Goal: Task Accomplishment & Management: Use online tool/utility

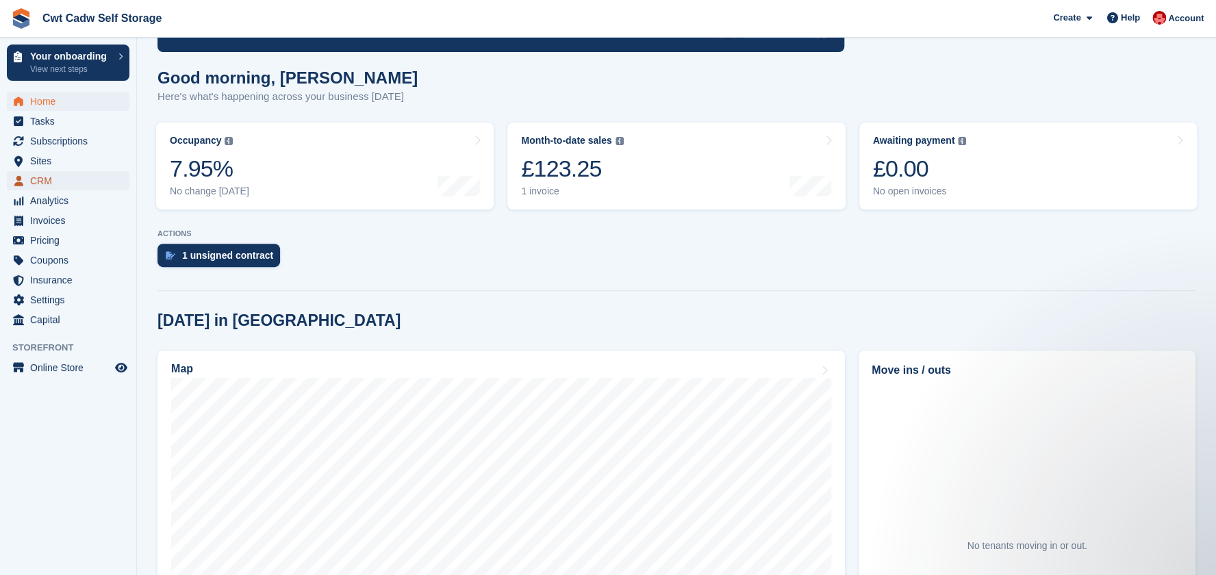
click at [72, 183] on span "CRM" at bounding box center [71, 180] width 82 height 19
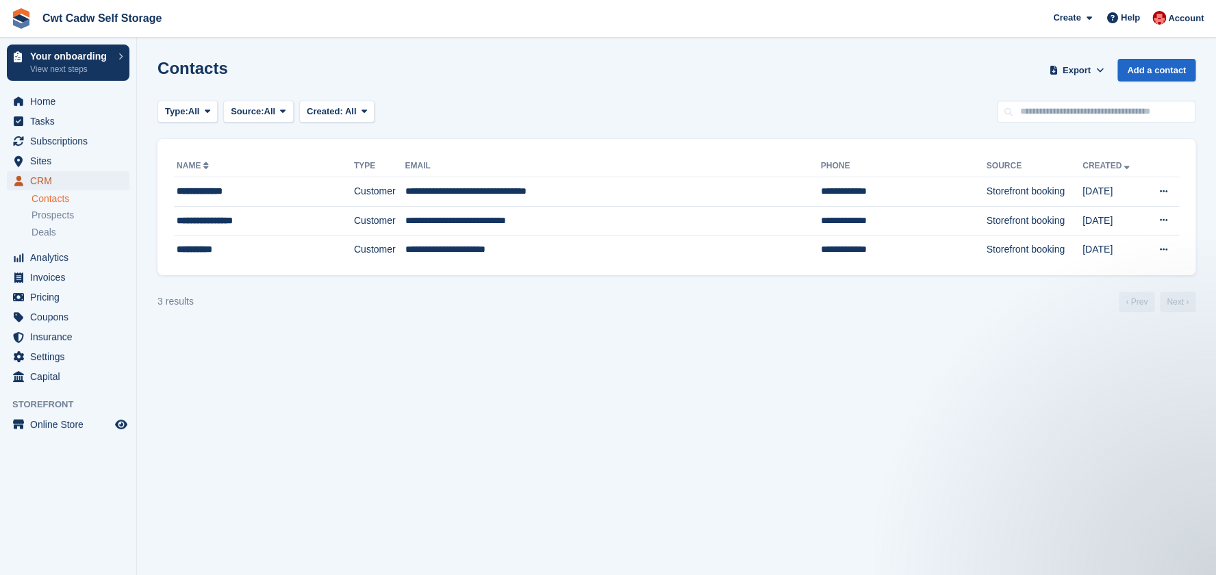
click at [27, 181] on link "CRM" at bounding box center [68, 180] width 123 height 19
click at [44, 142] on span "Subscriptions" at bounding box center [71, 140] width 82 height 19
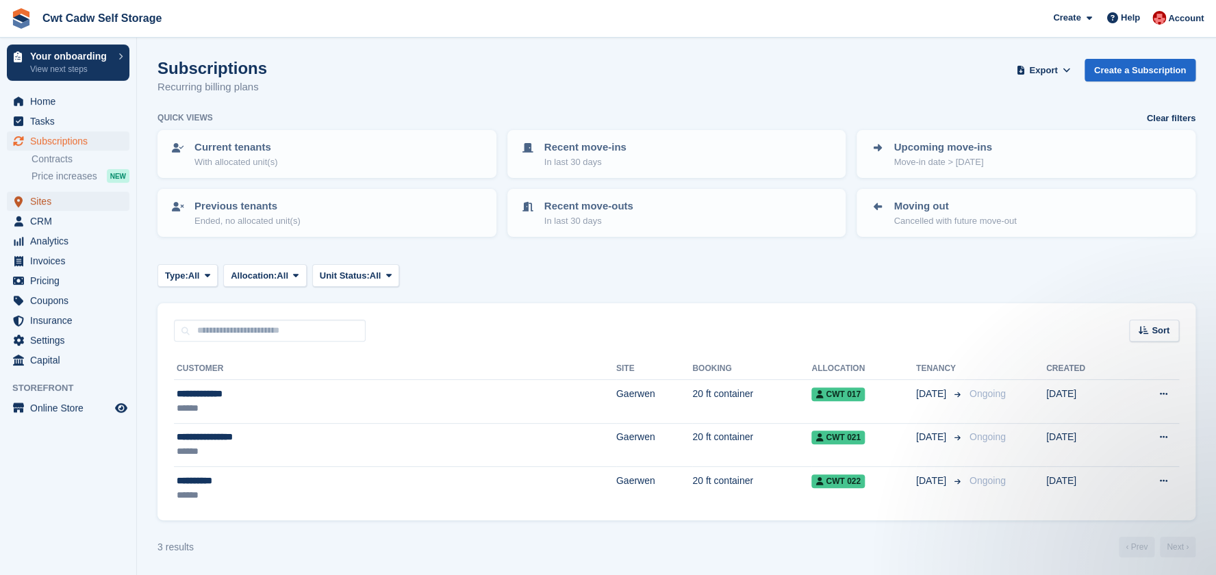
click at [68, 201] on span "Sites" at bounding box center [71, 201] width 82 height 19
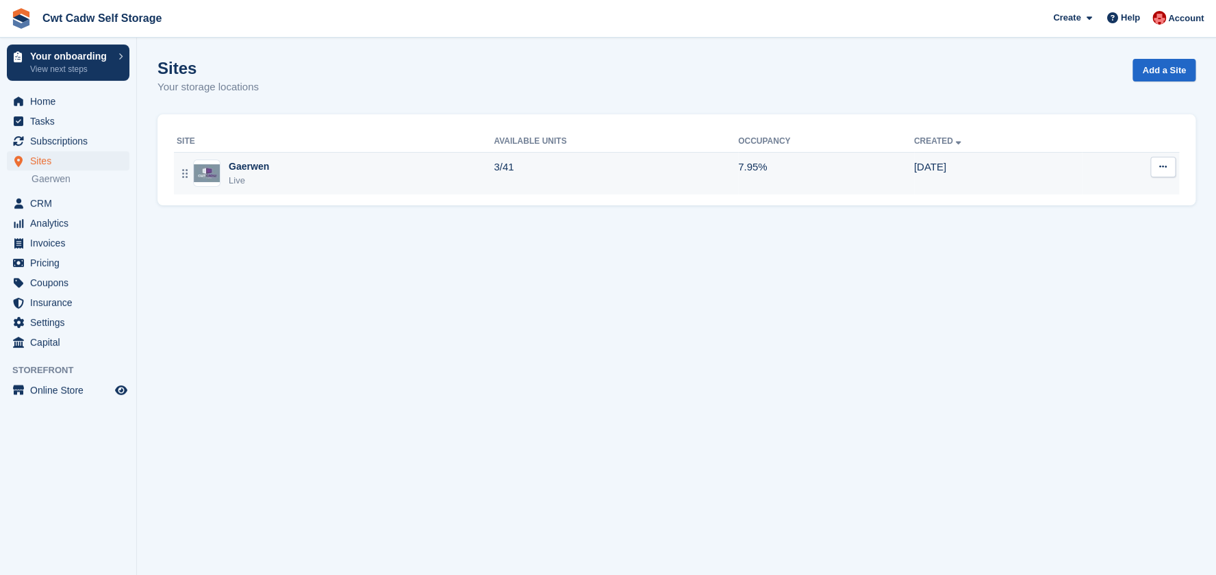
click at [266, 169] on div "Gaerwen" at bounding box center [249, 166] width 40 height 14
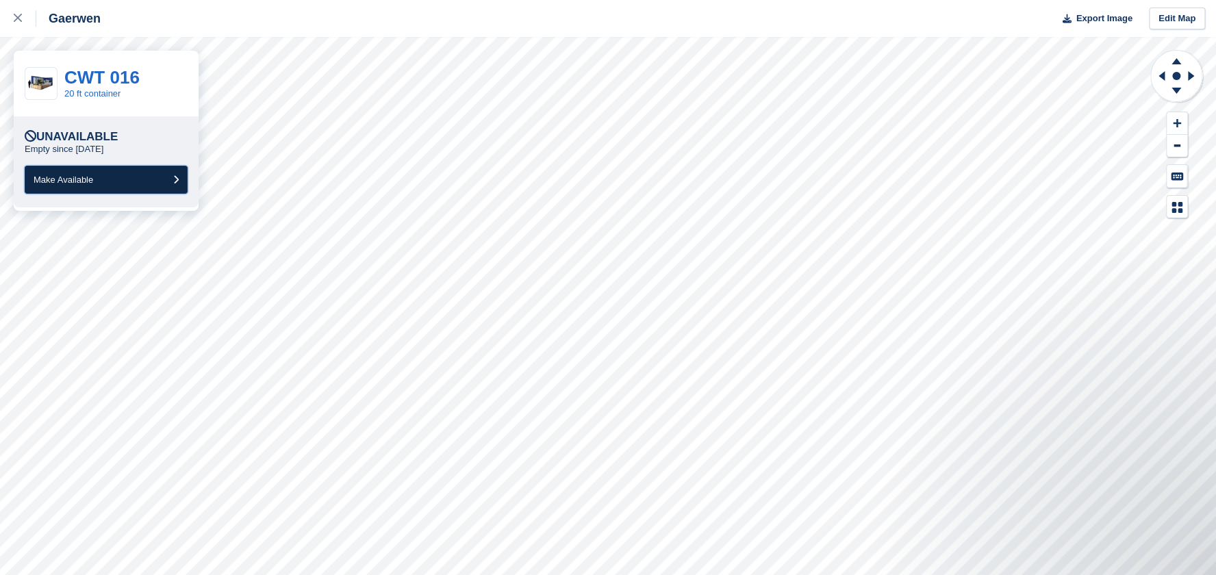
click at [148, 179] on button "Make Available" at bounding box center [106, 180] width 163 height 28
click at [132, 187] on button "Make Available" at bounding box center [106, 180] width 163 height 28
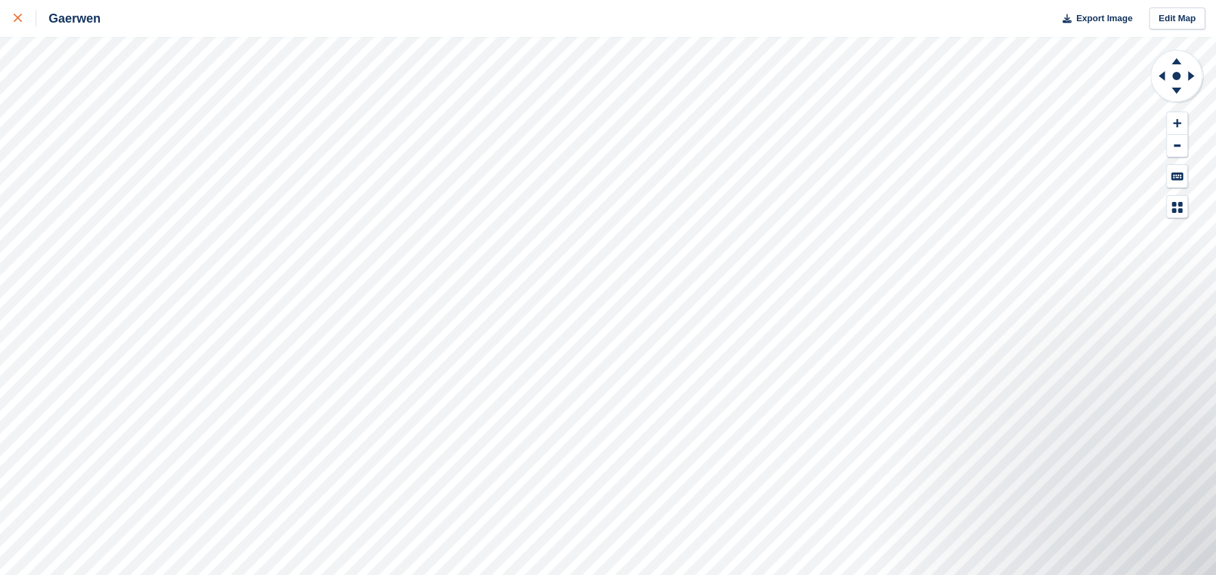
click at [19, 23] on div at bounding box center [25, 18] width 23 height 16
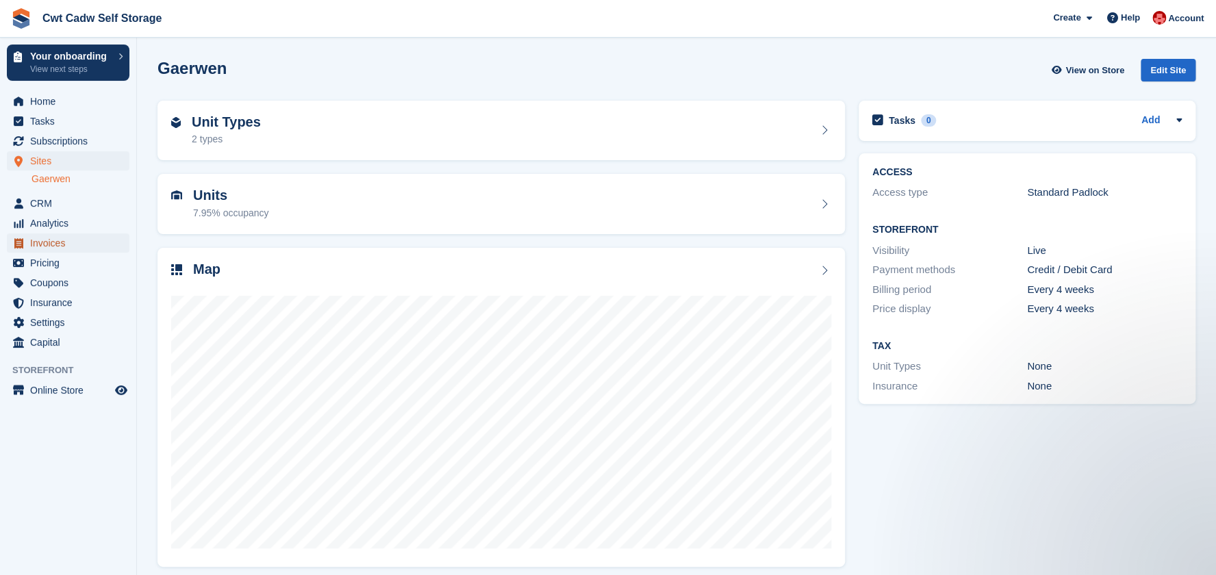
click at [68, 242] on span "Invoices" at bounding box center [71, 242] width 82 height 19
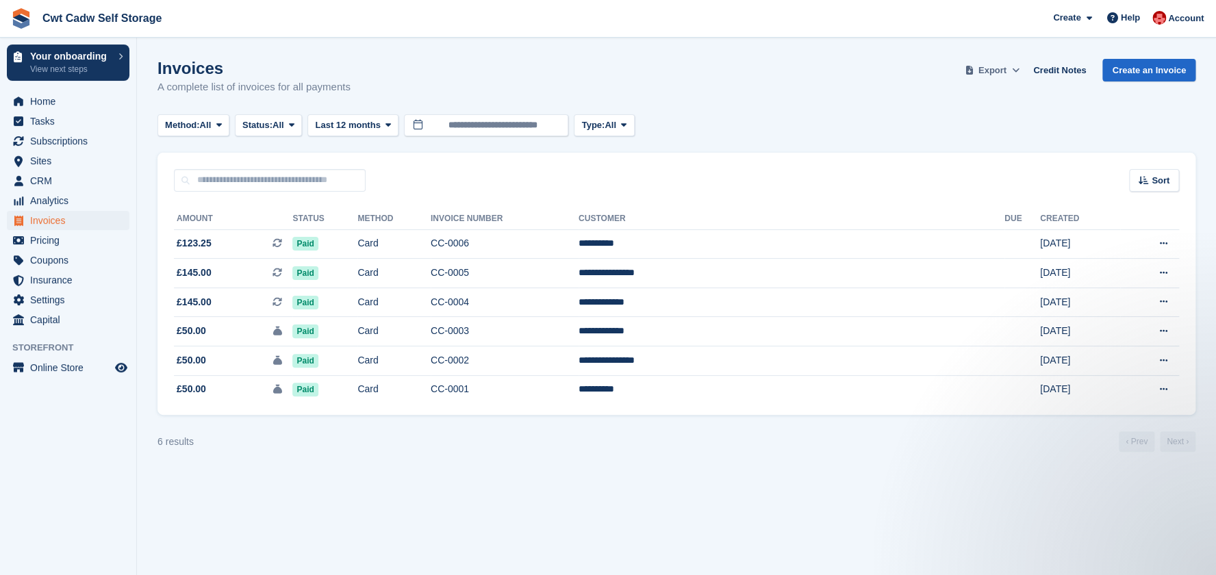
click at [1006, 76] on span "Export" at bounding box center [992, 71] width 28 height 14
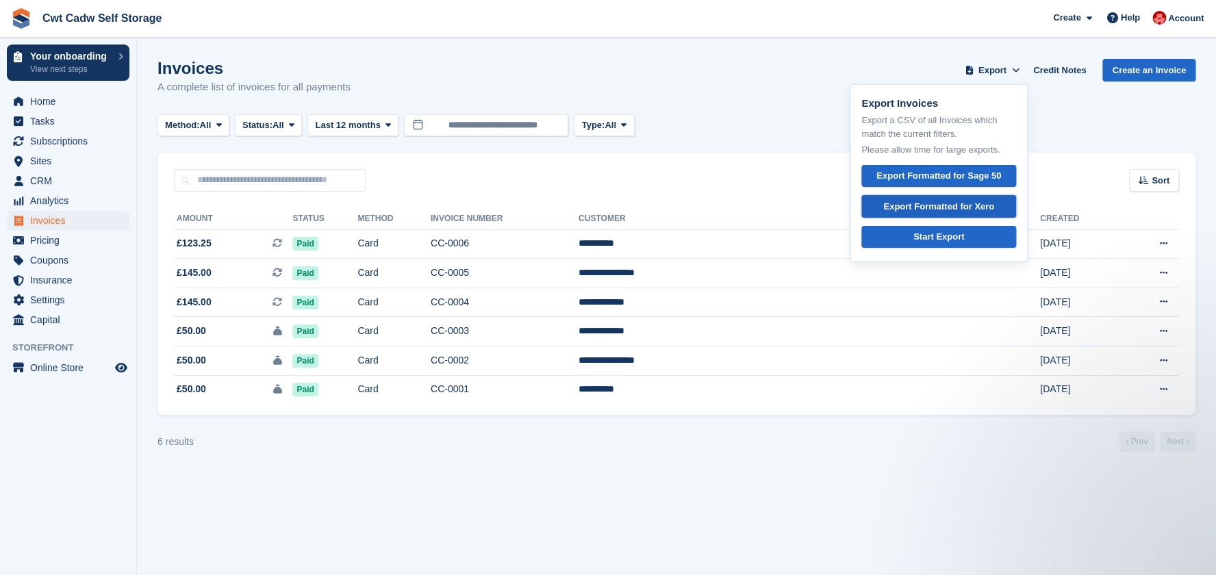
click at [942, 207] on div "Export Formatted for Xero" at bounding box center [938, 207] width 111 height 14
